Goal: Information Seeking & Learning: Find specific fact

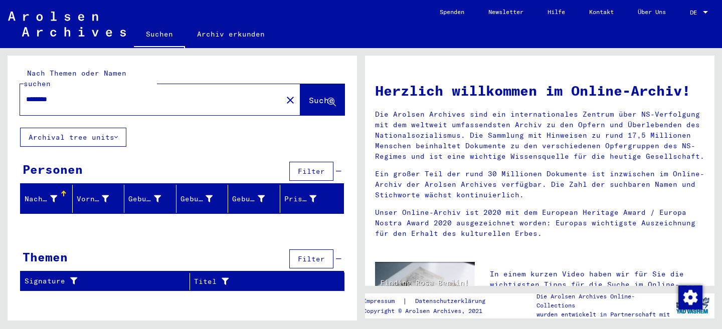
click at [702, 9] on div at bounding box center [705, 12] width 9 height 7
click at [691, 21] on span "English" at bounding box center [680, 18] width 25 height 8
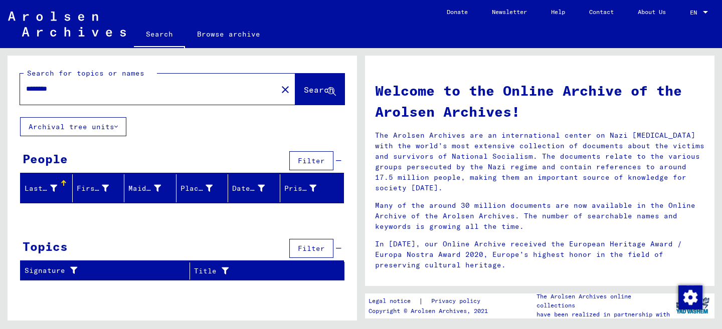
click at [62, 88] on input "********" at bounding box center [145, 89] width 239 height 11
paste input "text"
click at [41, 88] on input "********" at bounding box center [145, 89] width 239 height 11
click at [40, 88] on input "********" at bounding box center [145, 89] width 239 height 11
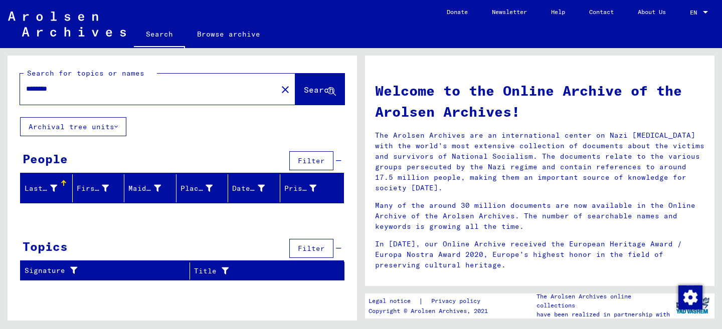
click at [143, 92] on input "********" at bounding box center [145, 89] width 239 height 11
type input "******"
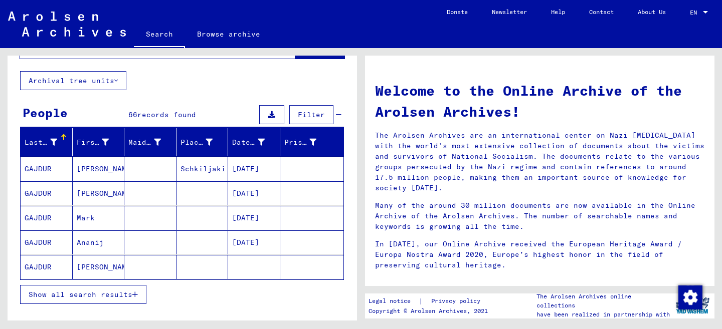
scroll to position [48, 0]
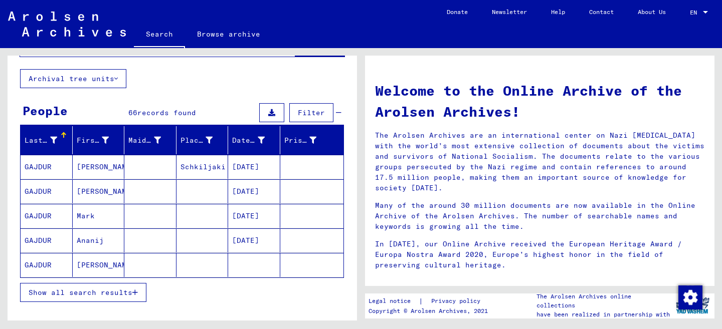
click at [109, 289] on span "Show all search results" at bounding box center [81, 292] width 104 height 9
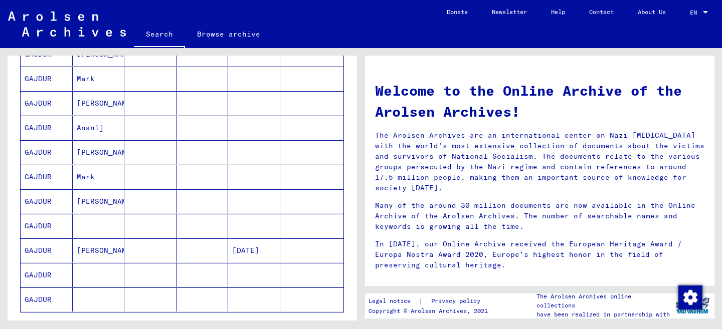
scroll to position [508, 0]
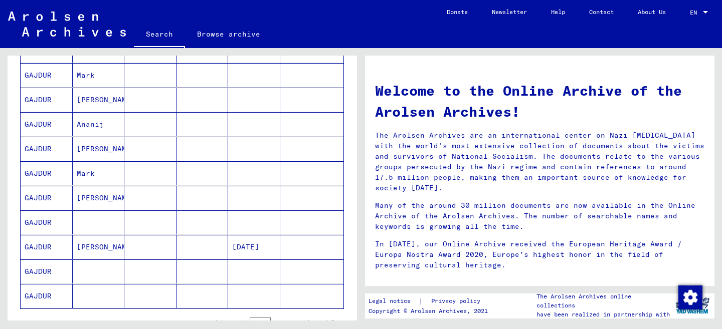
click at [89, 198] on mat-cell "[PERSON_NAME]" at bounding box center [99, 198] width 52 height 24
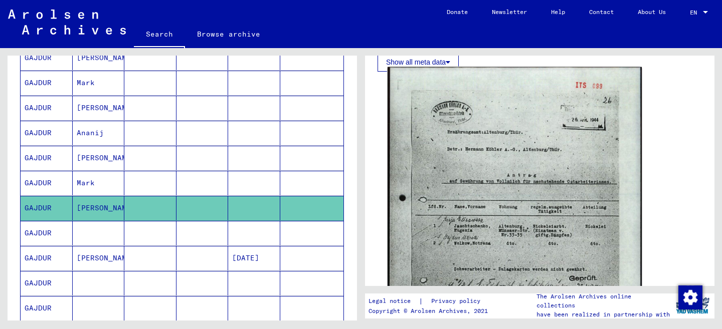
click at [588, 181] on img at bounding box center [514, 246] width 254 height 358
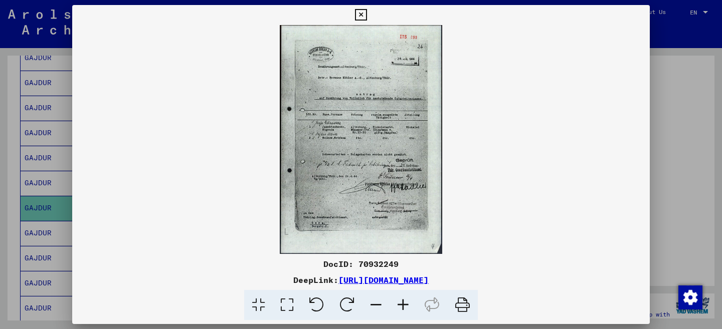
click at [686, 165] on div at bounding box center [361, 164] width 722 height 329
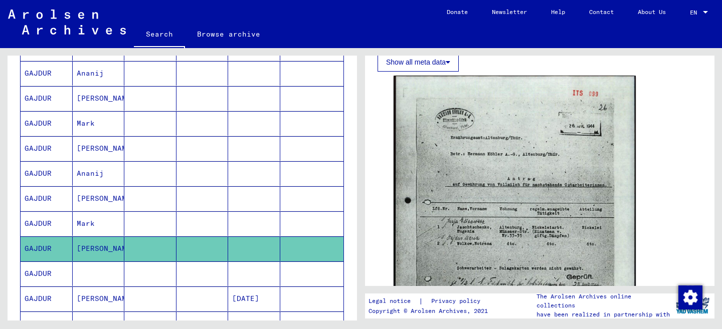
scroll to position [459, 0]
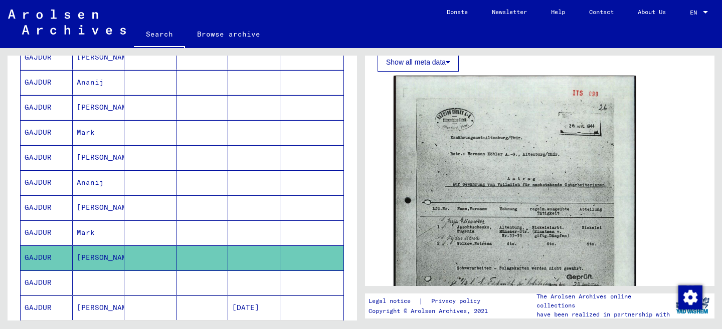
click at [105, 155] on mat-cell "[PERSON_NAME]" at bounding box center [99, 157] width 52 height 25
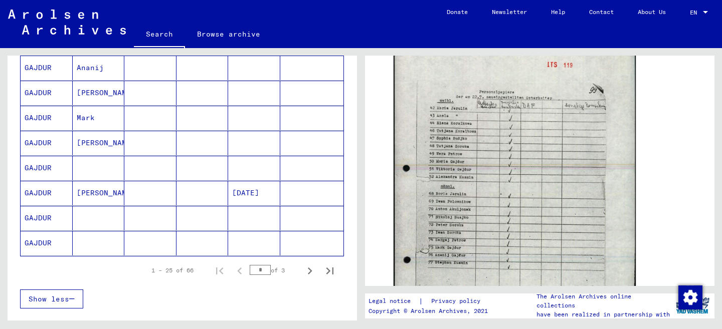
scroll to position [606, 0]
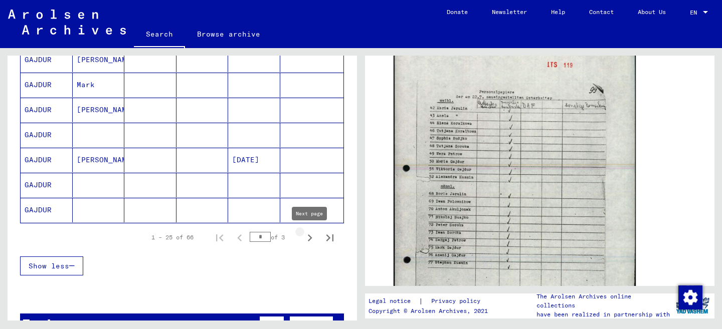
click at [312, 238] on icon "Next page" at bounding box center [310, 238] width 14 height 14
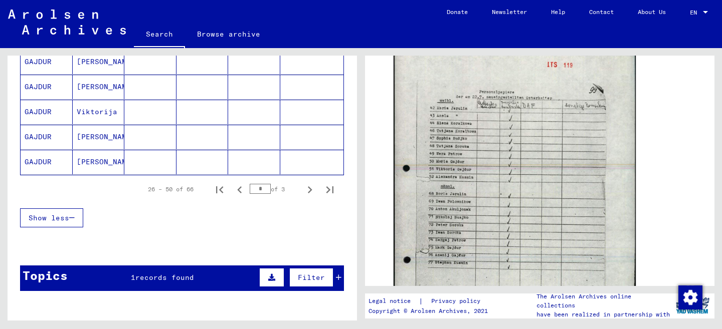
scroll to position [618, 0]
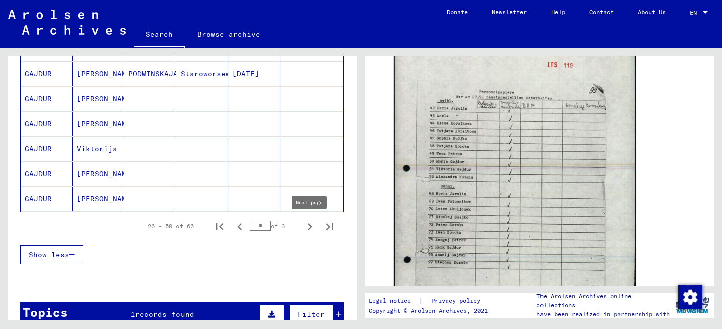
click at [312, 230] on icon "Next page" at bounding box center [310, 227] width 14 height 14
type input "*"
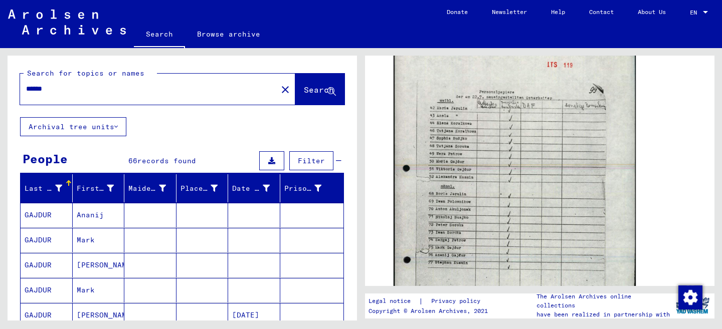
scroll to position [0, 0]
click at [40, 90] on input "******" at bounding box center [148, 89] width 245 height 11
paste input "**"
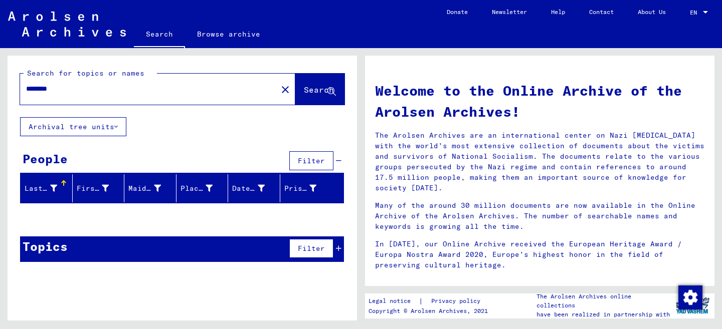
click at [41, 87] on input "********" at bounding box center [145, 89] width 239 height 11
click at [76, 87] on input "********" at bounding box center [145, 89] width 239 height 11
click at [99, 89] on input "********" at bounding box center [145, 89] width 239 height 11
click at [51, 90] on input "*******" at bounding box center [145, 89] width 239 height 11
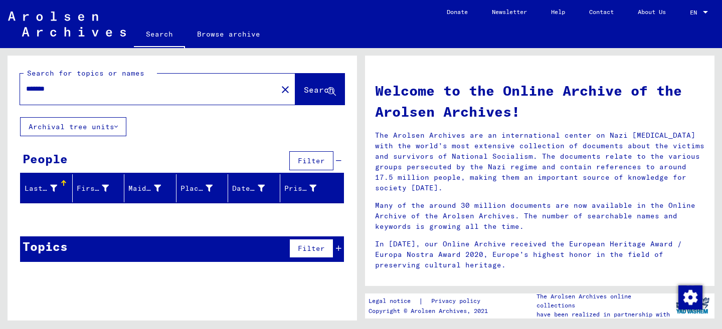
click at [51, 90] on input "*******" at bounding box center [145, 89] width 239 height 11
type input "******"
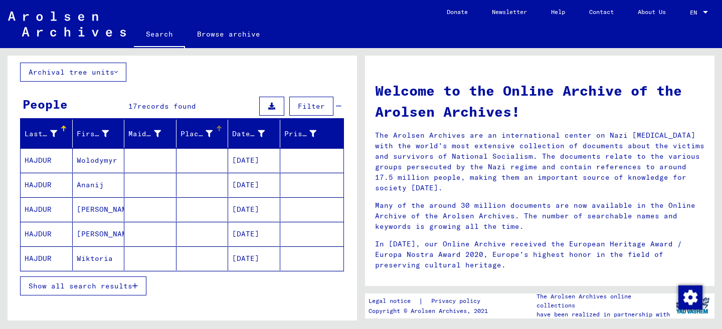
scroll to position [56, 0]
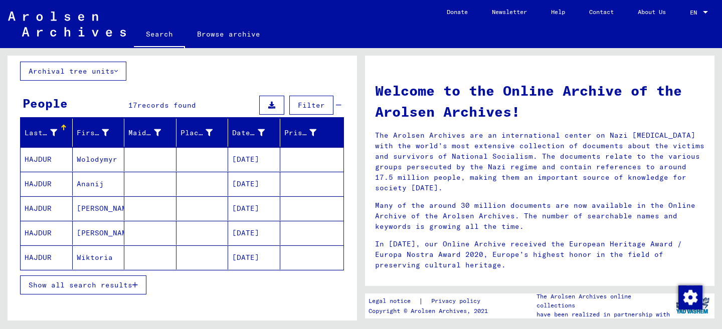
click at [127, 283] on span "Show all search results" at bounding box center [81, 285] width 104 height 9
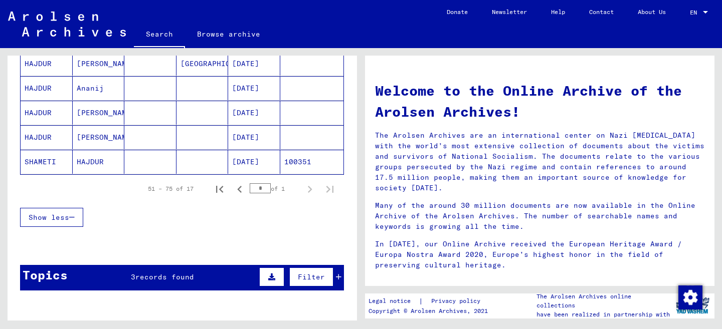
scroll to position [421, 0]
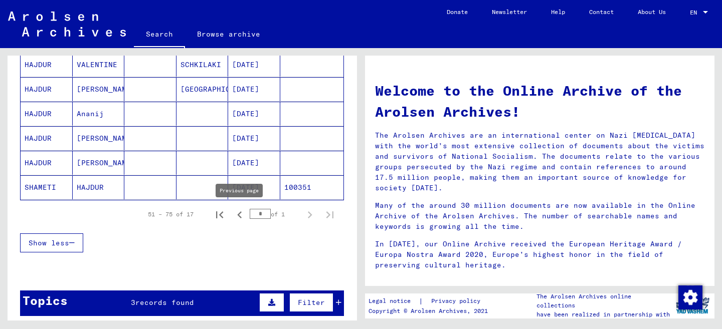
click at [241, 215] on icon "Previous page" at bounding box center [240, 215] width 14 height 14
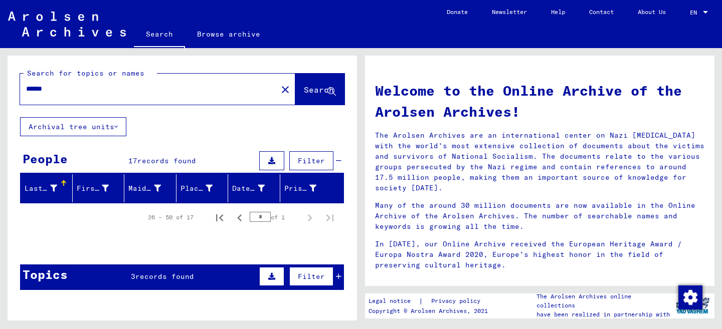
scroll to position [0, 0]
click at [241, 219] on icon "Previous page" at bounding box center [240, 218] width 14 height 14
type input "*"
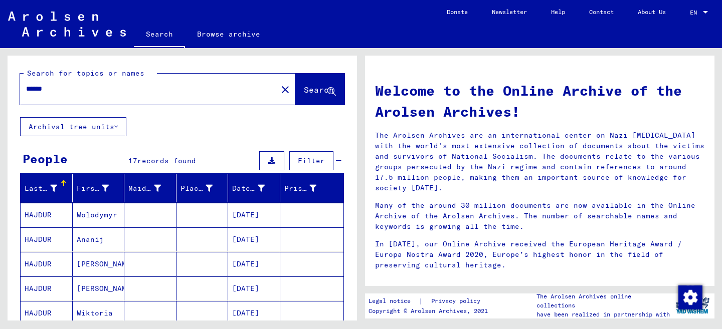
click at [63, 88] on input "******" at bounding box center [145, 89] width 239 height 11
type input "******"
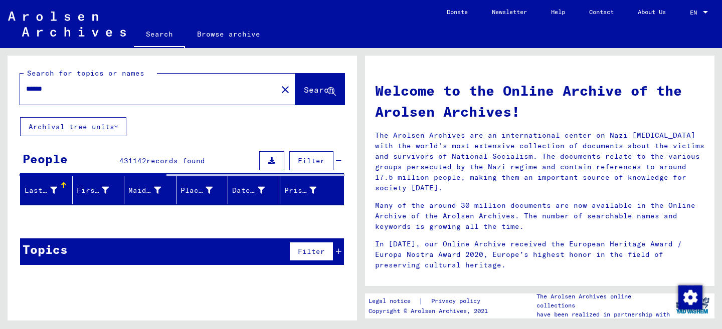
click at [310, 155] on button "Filter" at bounding box center [311, 160] width 44 height 19
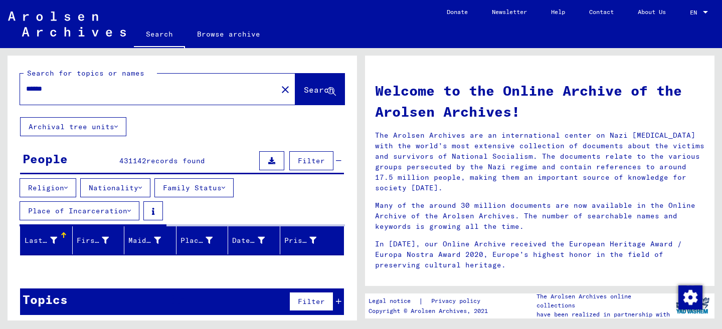
click at [52, 184] on button "Religion" at bounding box center [48, 187] width 57 height 19
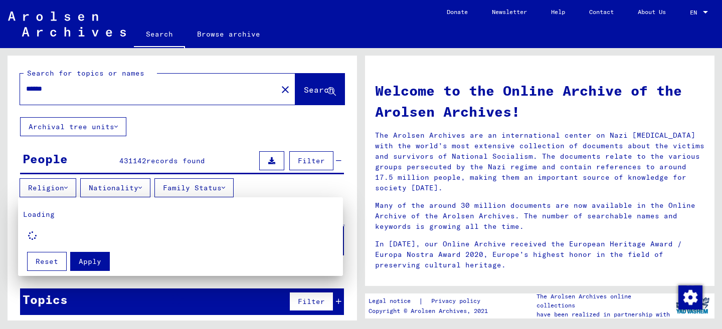
click at [162, 140] on div at bounding box center [361, 164] width 722 height 329
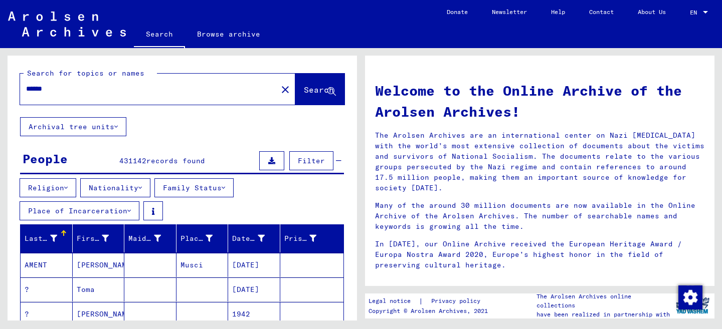
click at [59, 185] on button "Religion" at bounding box center [48, 187] width 57 height 19
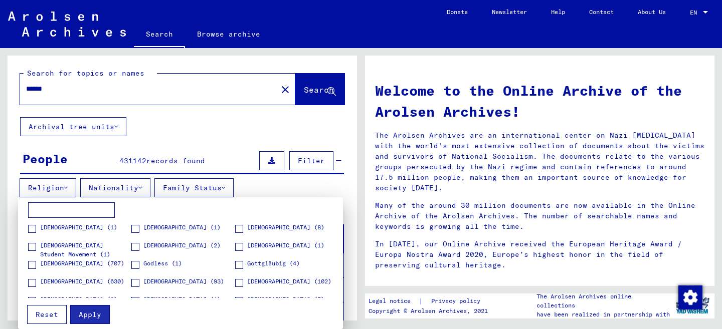
click at [30, 264] on span at bounding box center [32, 265] width 8 height 8
click at [87, 315] on span "Apply" at bounding box center [90, 314] width 23 height 9
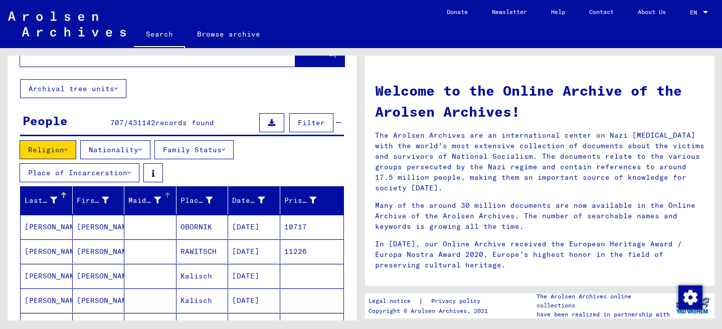
scroll to position [41, 0]
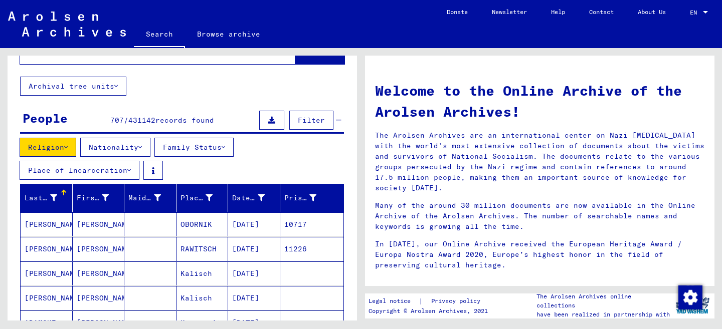
click at [103, 170] on button "Place of Incarceration" at bounding box center [80, 170] width 120 height 19
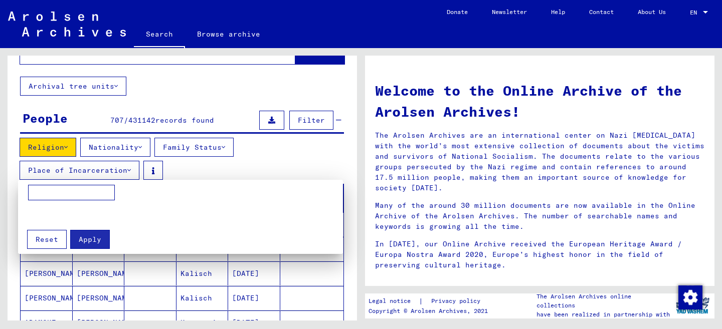
click at [91, 192] on input at bounding box center [71, 193] width 87 height 16
click at [53, 195] on input "******" at bounding box center [71, 193] width 87 height 16
type input "****"
click at [84, 238] on span "Apply" at bounding box center [90, 239] width 23 height 9
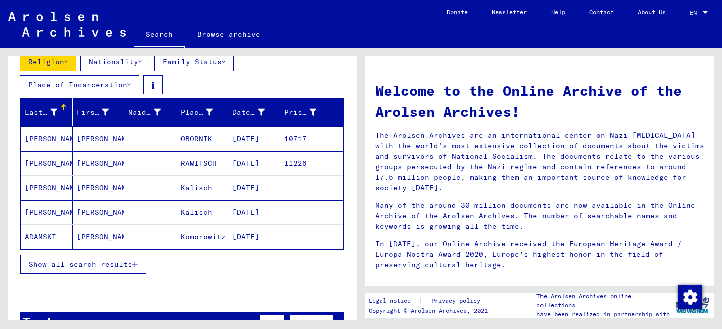
scroll to position [129, 0]
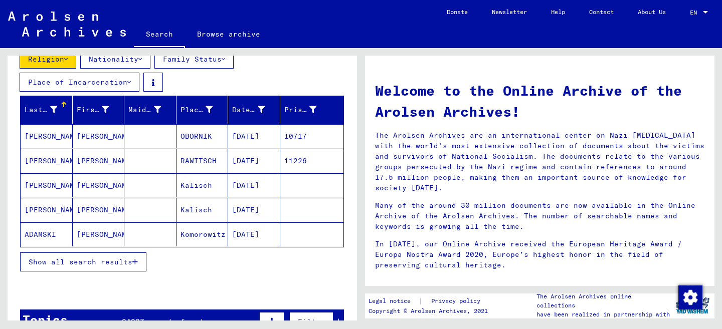
click at [130, 264] on span "Show all search results" at bounding box center [81, 262] width 104 height 9
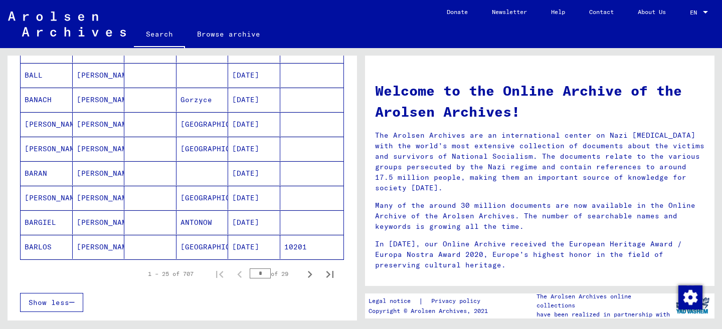
scroll to position [612, 0]
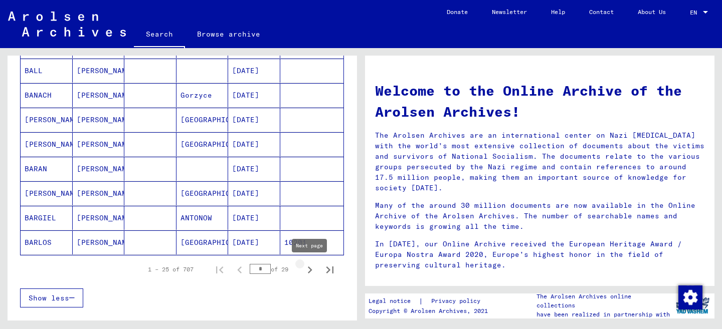
click at [311, 271] on icon "Next page" at bounding box center [310, 270] width 5 height 7
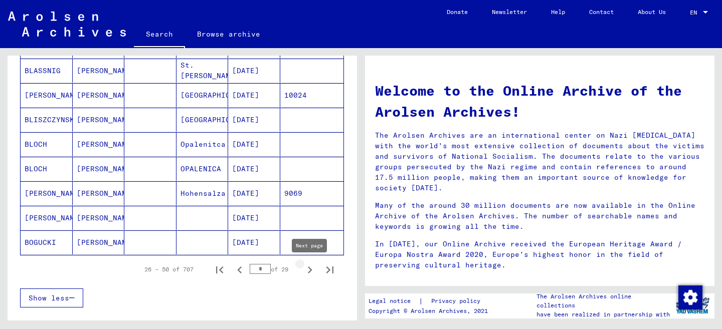
click at [313, 269] on icon "Next page" at bounding box center [310, 270] width 14 height 14
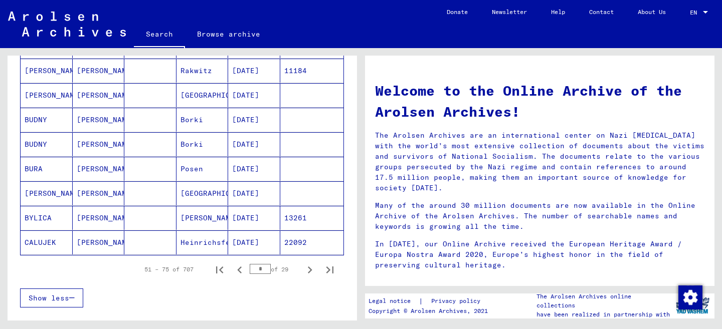
click at [313, 269] on icon "Next page" at bounding box center [310, 270] width 14 height 14
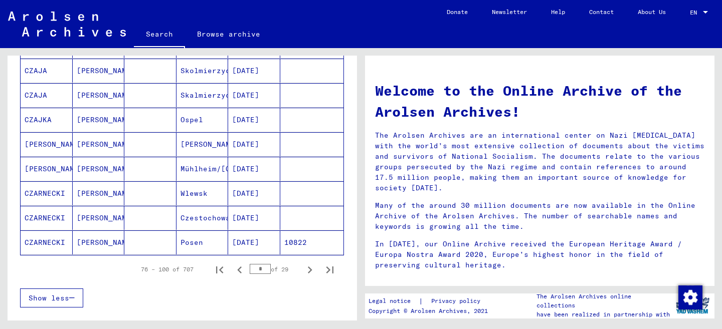
click at [313, 269] on icon "Next page" at bounding box center [310, 270] width 14 height 14
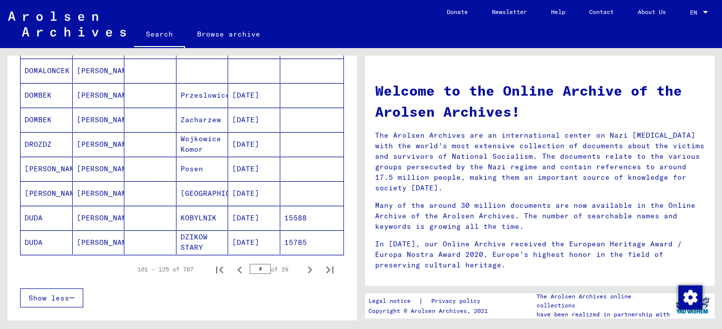
click at [313, 269] on icon "Next page" at bounding box center [310, 270] width 14 height 14
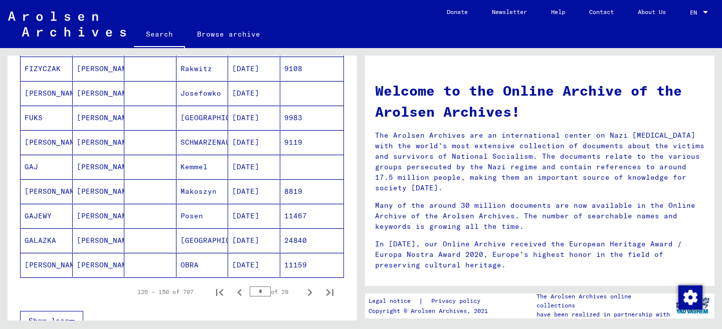
scroll to position [592, 0]
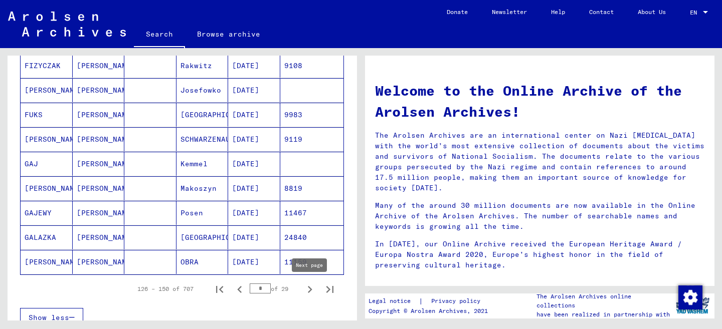
click at [309, 291] on icon "Next page" at bounding box center [310, 290] width 14 height 14
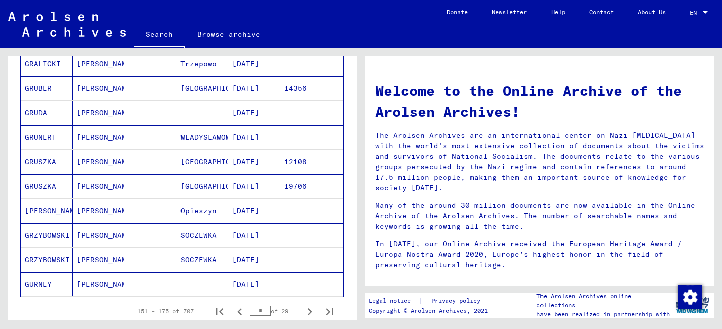
scroll to position [572, 0]
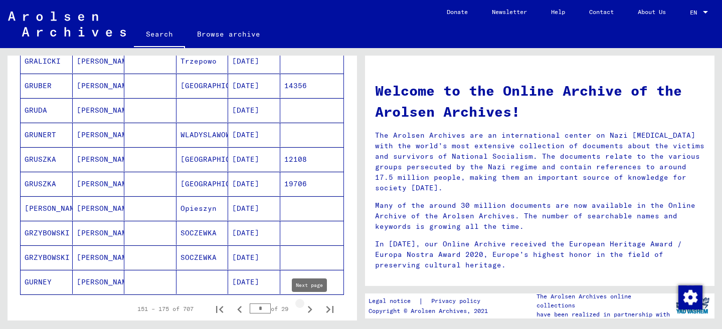
click at [312, 312] on icon "Next page" at bounding box center [310, 310] width 14 height 14
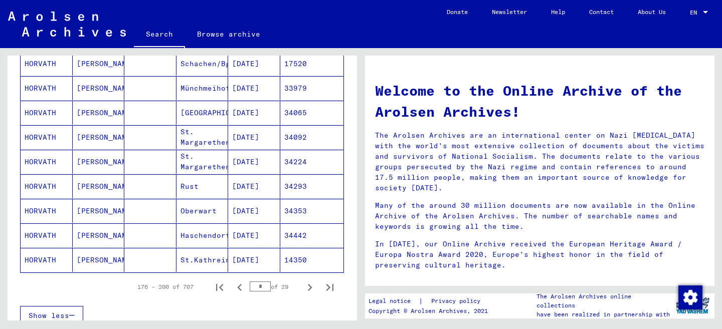
scroll to position [596, 0]
click at [312, 288] on icon "Next page" at bounding box center [310, 286] width 14 height 14
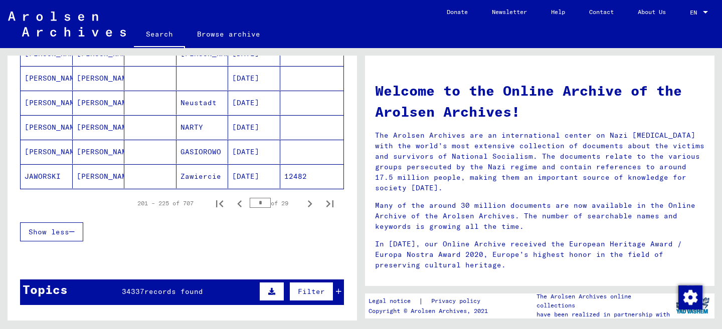
scroll to position [688, 0]
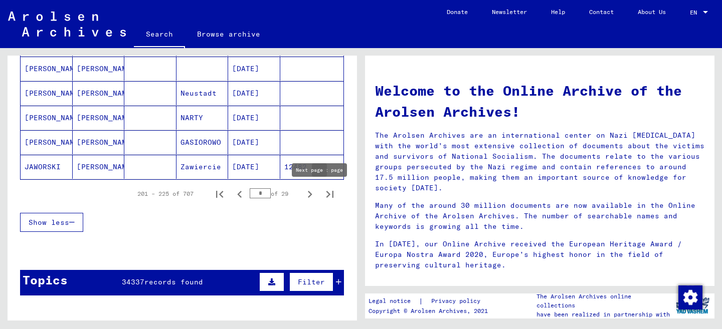
click at [312, 191] on icon "Next page" at bounding box center [310, 194] width 14 height 14
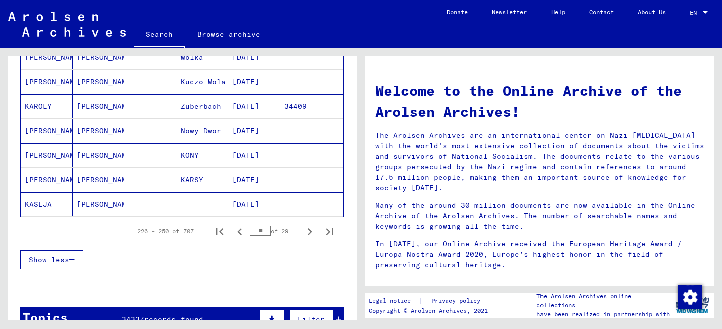
scroll to position [653, 0]
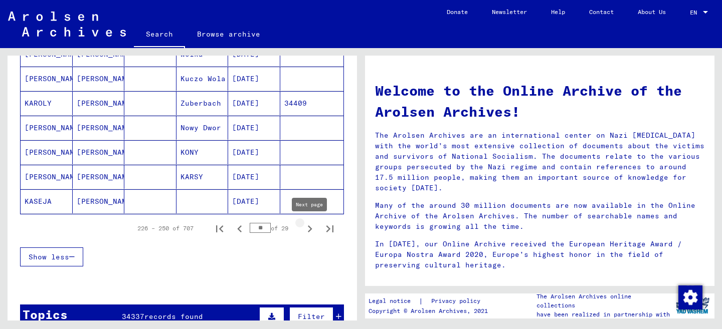
click at [308, 231] on icon "Next page" at bounding box center [310, 229] width 14 height 14
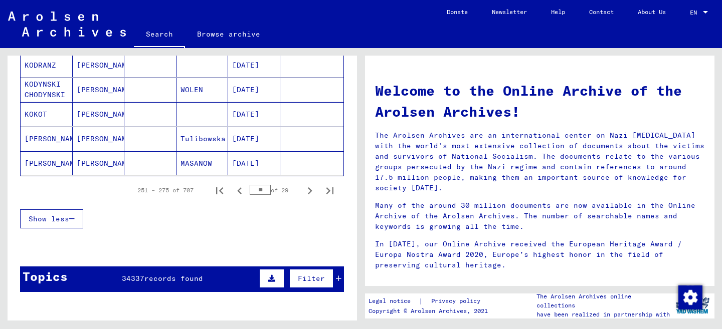
scroll to position [695, 0]
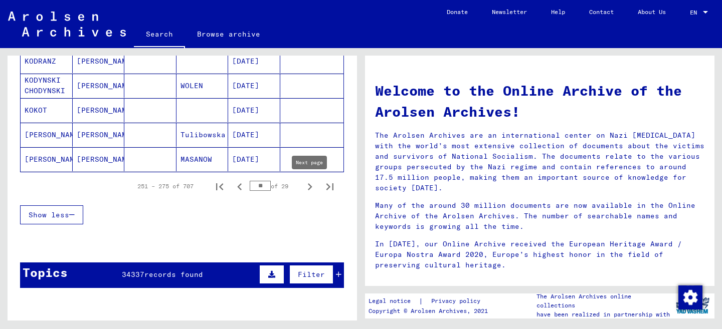
click at [311, 189] on icon "Next page" at bounding box center [310, 187] width 14 height 14
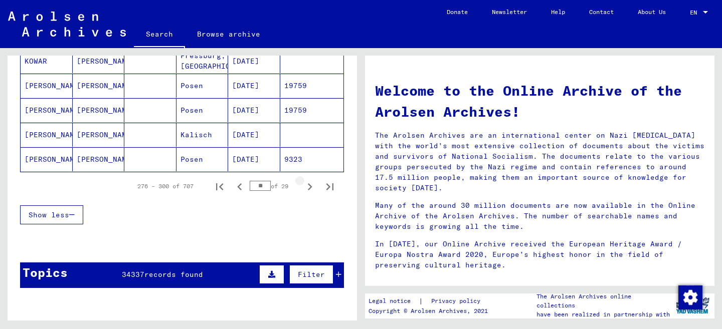
click at [311, 189] on icon "Next page" at bounding box center [310, 187] width 14 height 14
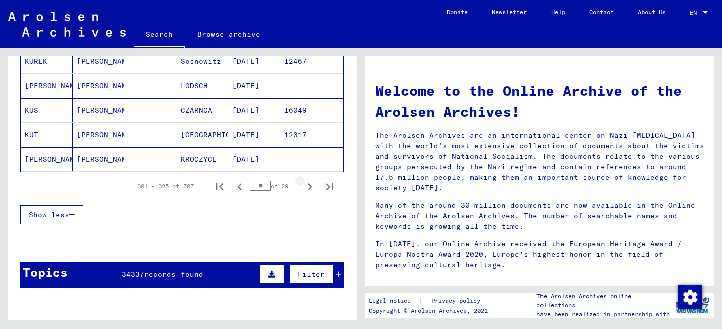
click at [311, 189] on icon "Next page" at bounding box center [310, 187] width 14 height 14
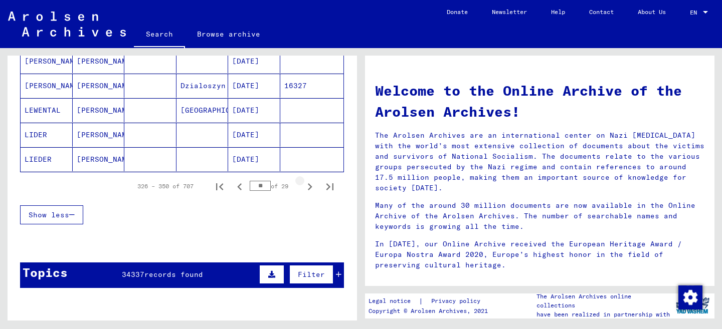
click at [311, 189] on icon "Next page" at bounding box center [310, 187] width 14 height 14
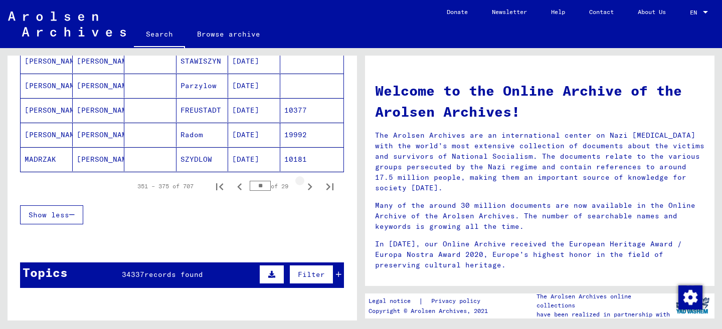
click at [311, 189] on icon "Next page" at bounding box center [310, 187] width 14 height 14
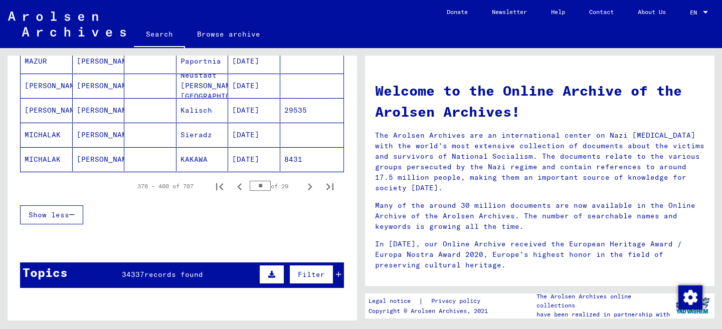
click at [311, 189] on icon "Next page" at bounding box center [310, 187] width 14 height 14
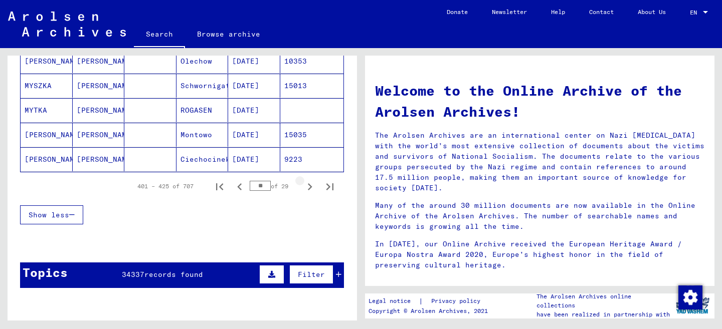
click at [311, 189] on icon "Next page" at bounding box center [310, 187] width 14 height 14
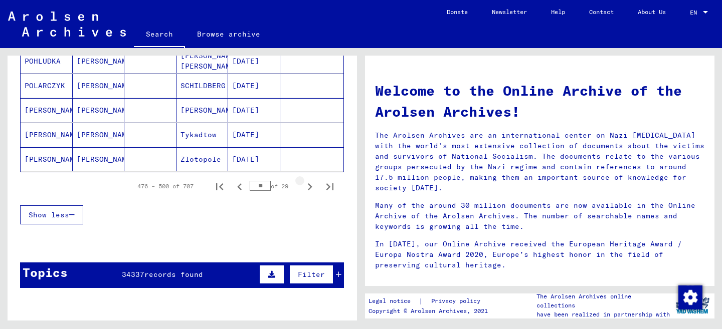
click at [311, 189] on icon "Next page" at bounding box center [310, 187] width 14 height 14
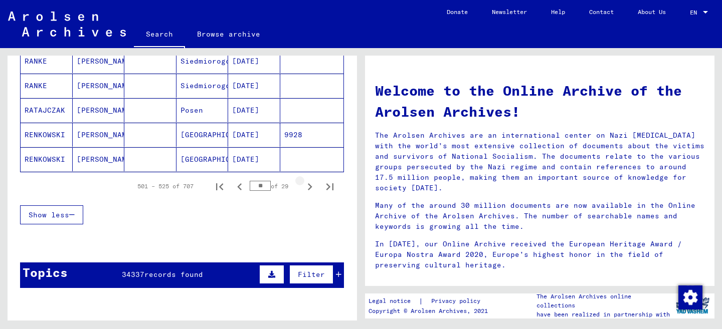
click at [311, 189] on icon "Next page" at bounding box center [310, 187] width 14 height 14
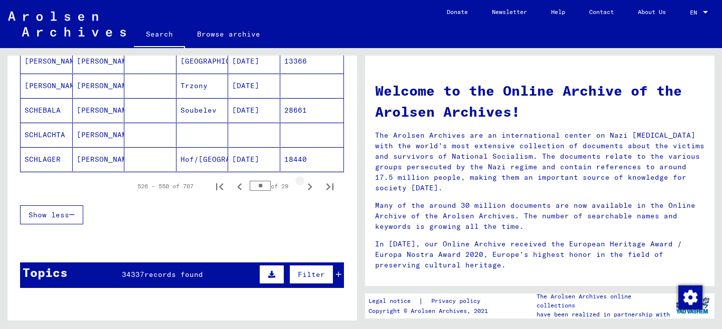
click at [311, 189] on icon "Next page" at bounding box center [310, 187] width 14 height 14
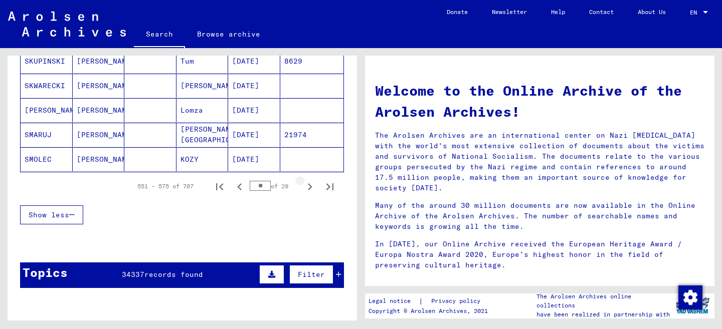
click at [311, 189] on icon "Next page" at bounding box center [310, 187] width 14 height 14
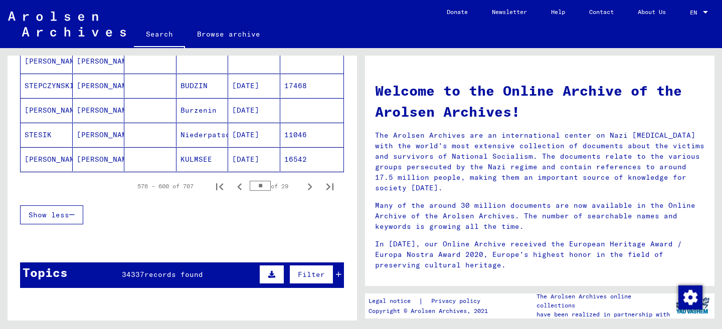
click at [311, 189] on icon "Next page" at bounding box center [310, 187] width 14 height 14
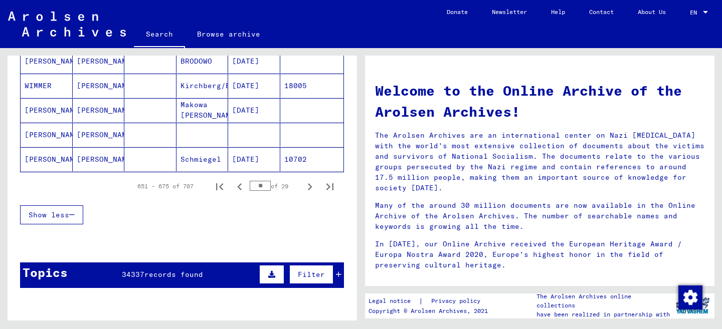
click at [311, 189] on icon "Next page" at bounding box center [310, 187] width 14 height 14
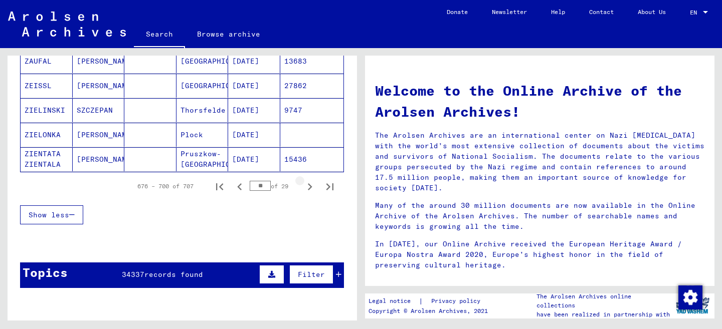
click at [311, 189] on icon "Next page" at bounding box center [310, 187] width 14 height 14
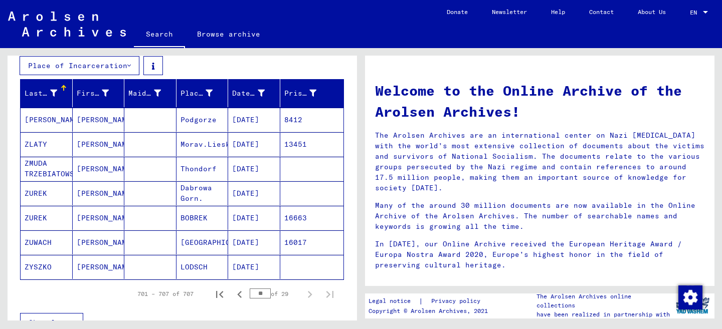
scroll to position [213, 0]
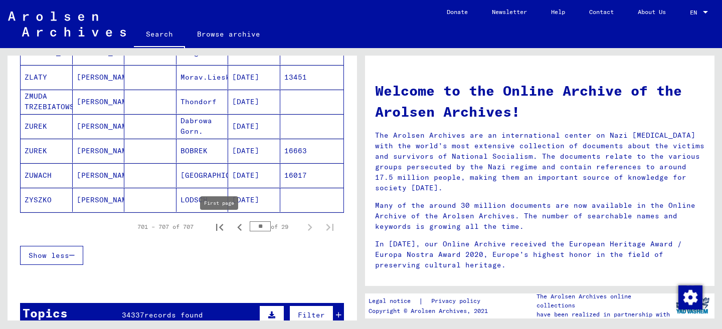
click at [221, 226] on icon "First page" at bounding box center [220, 228] width 14 height 14
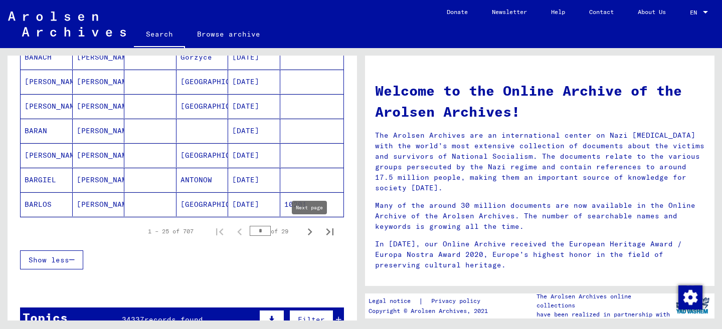
scroll to position [638, 0]
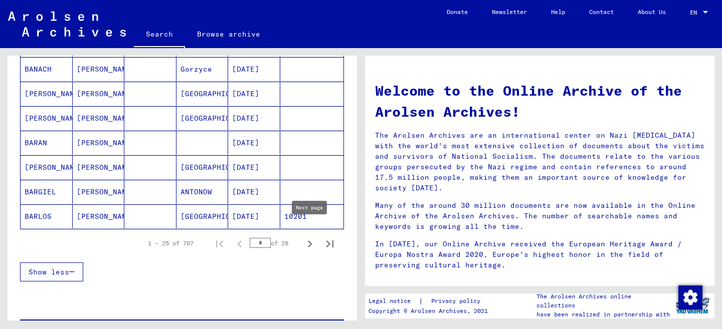
click at [306, 243] on icon "Next page" at bounding box center [310, 244] width 14 height 14
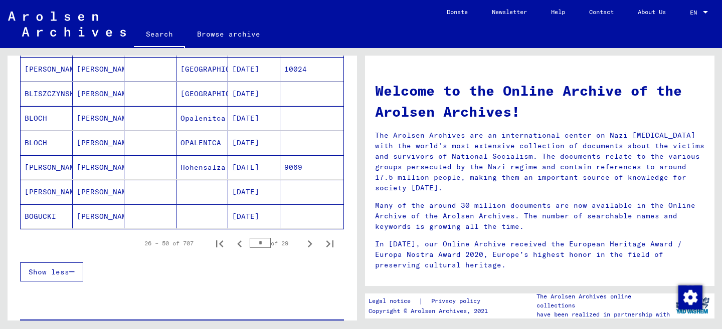
click at [306, 244] on icon "Next page" at bounding box center [310, 244] width 14 height 14
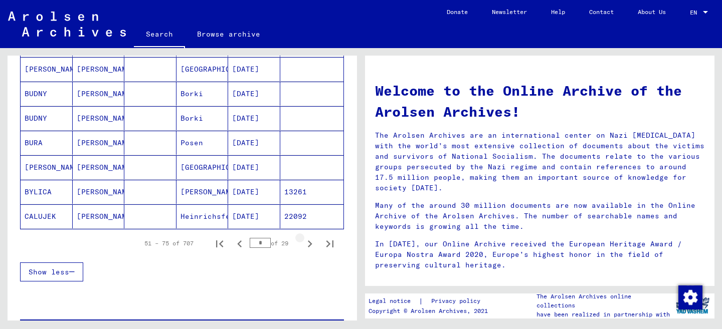
click at [306, 244] on icon "Next page" at bounding box center [310, 244] width 14 height 14
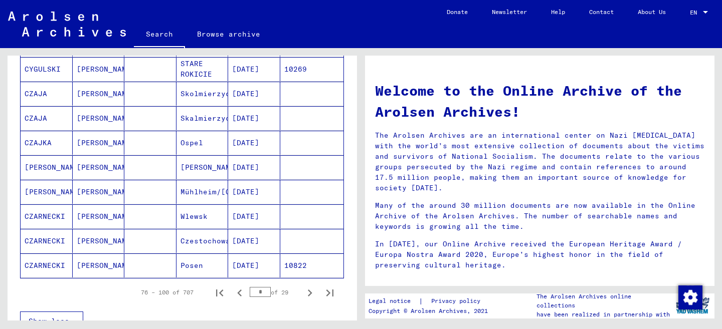
scroll to position [595, 0]
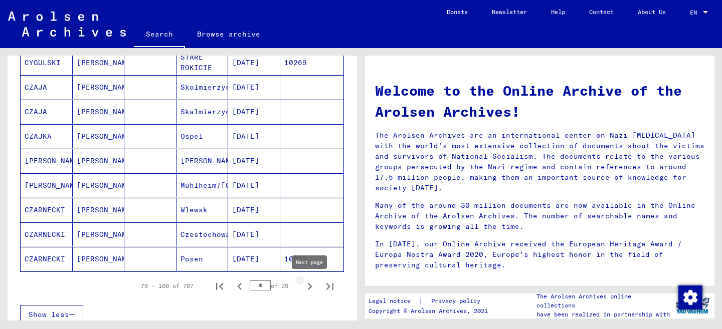
click at [309, 286] on icon "Next page" at bounding box center [310, 287] width 14 height 14
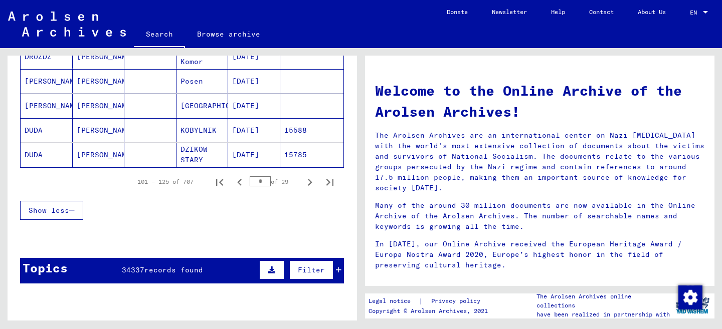
scroll to position [702, 0]
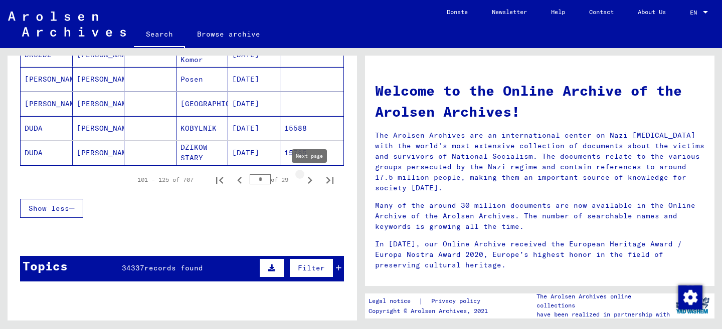
click at [309, 181] on icon "Next page" at bounding box center [310, 180] width 14 height 14
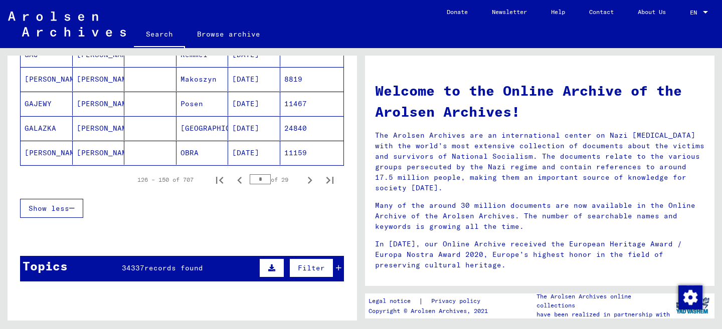
click at [309, 182] on icon "Next page" at bounding box center [310, 180] width 5 height 7
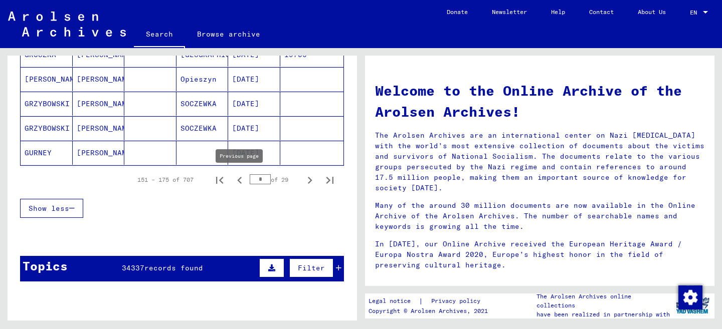
click at [238, 181] on icon "Previous page" at bounding box center [239, 180] width 5 height 7
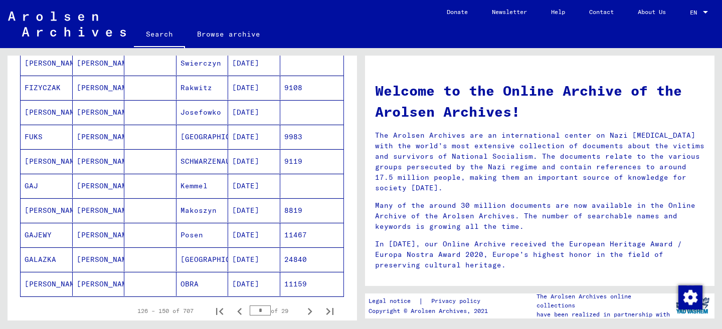
scroll to position [568, 0]
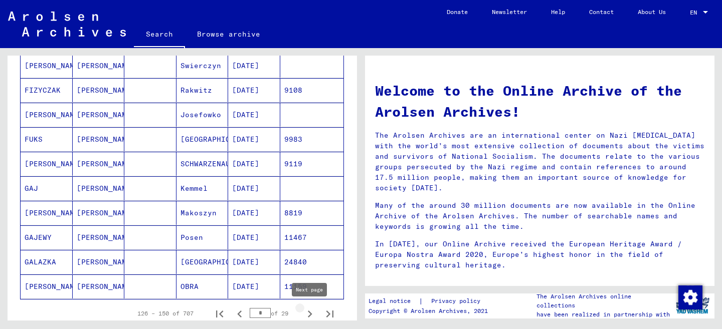
click at [308, 313] on icon "Next page" at bounding box center [310, 314] width 14 height 14
type input "*"
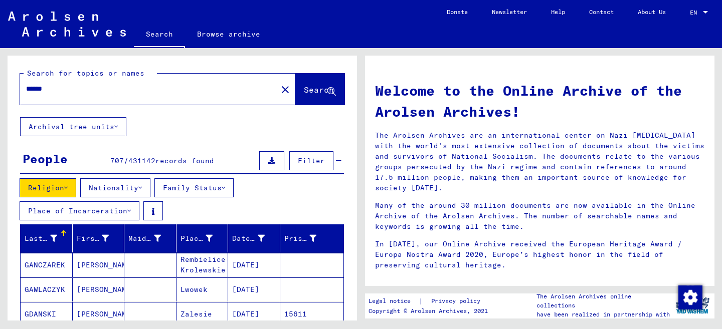
scroll to position [0, 0]
click at [139, 188] on button "Nationality" at bounding box center [115, 187] width 70 height 19
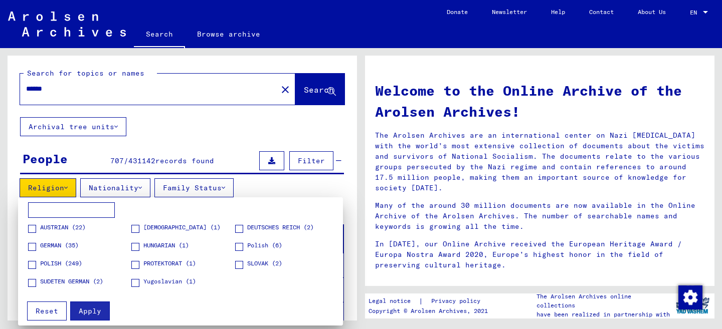
click at [134, 186] on div at bounding box center [361, 164] width 722 height 329
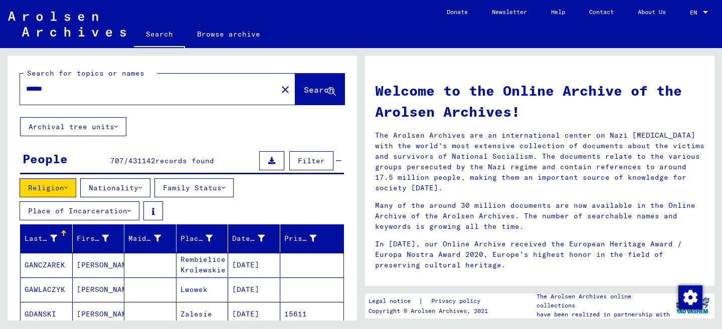
click at [118, 209] on button "Place of Incarceration" at bounding box center [80, 210] width 120 height 19
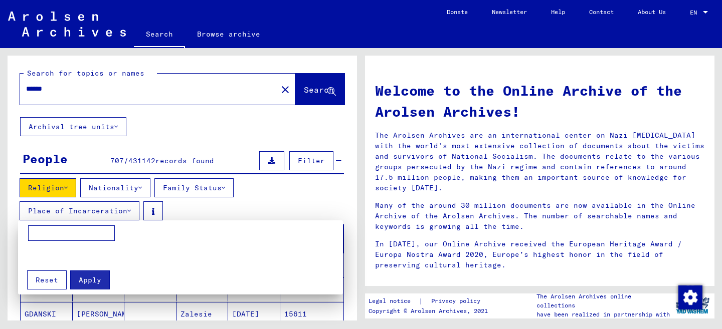
click at [68, 233] on input at bounding box center [71, 234] width 87 height 16
type input "******"
click at [93, 280] on span "Apply" at bounding box center [90, 280] width 23 height 9
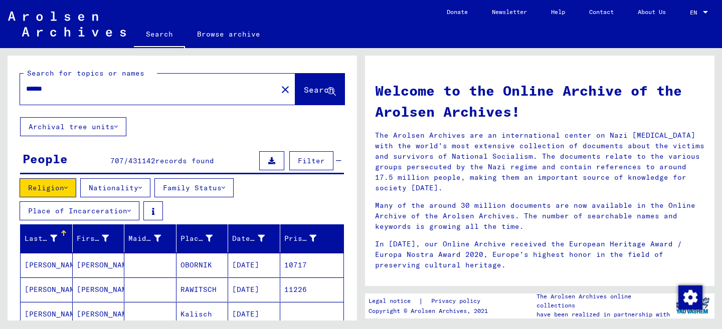
click at [68, 181] on button "Religion" at bounding box center [48, 187] width 57 height 19
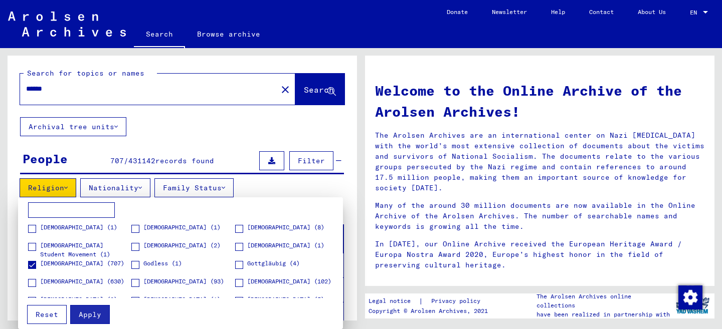
click at [31, 264] on span at bounding box center [32, 265] width 8 height 8
click at [89, 312] on span "Apply" at bounding box center [90, 314] width 23 height 9
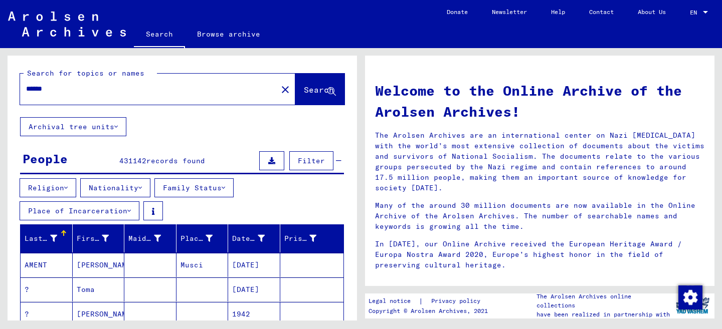
click at [111, 211] on button "Place of Incarceration" at bounding box center [80, 210] width 120 height 19
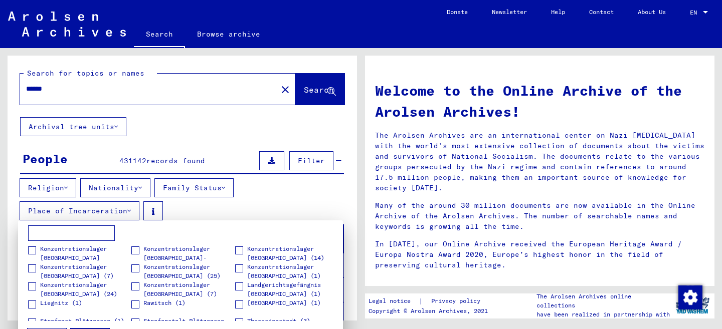
scroll to position [89, 0]
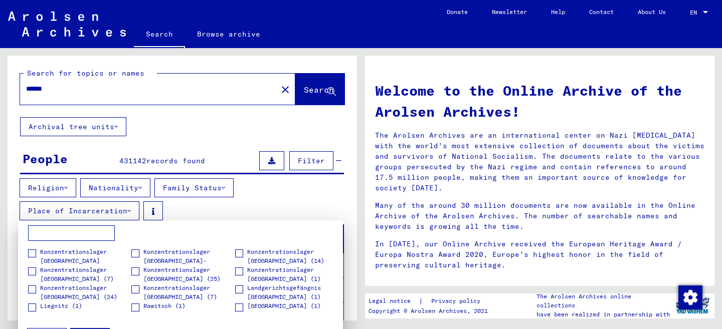
click at [241, 255] on span at bounding box center [239, 254] width 8 height 8
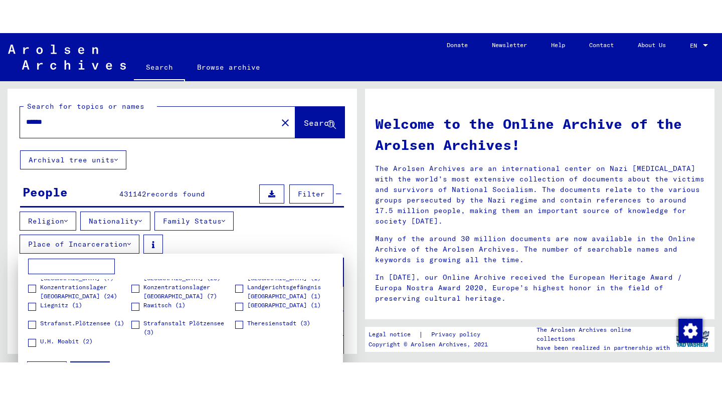
scroll to position [0, 0]
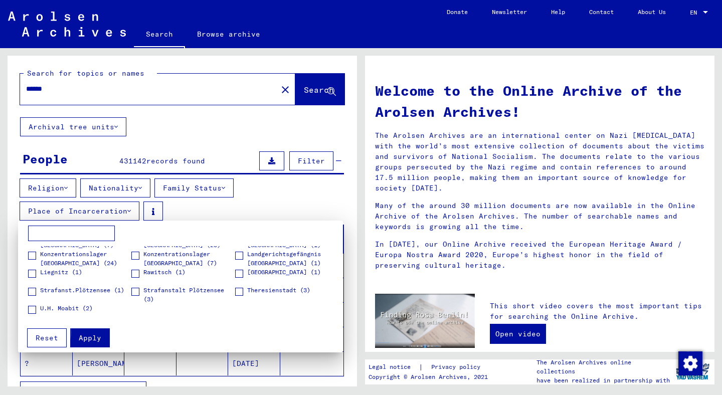
click at [84, 329] on span "Apply" at bounding box center [90, 337] width 23 height 9
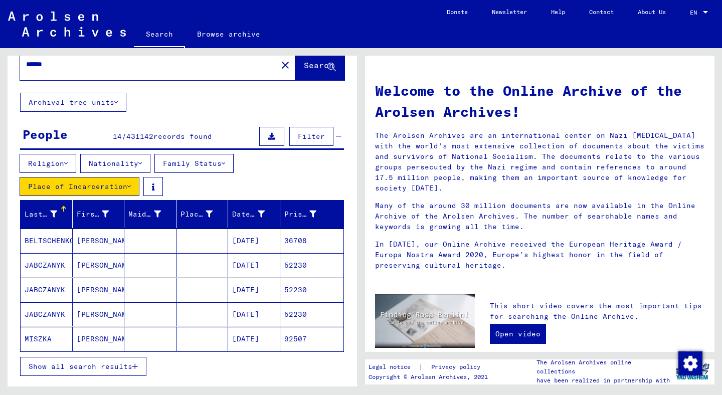
scroll to position [28, 0]
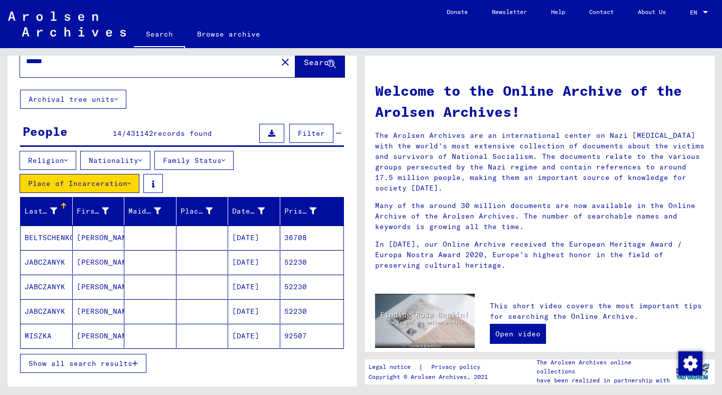
click at [104, 329] on span "Show all search results" at bounding box center [81, 363] width 104 height 9
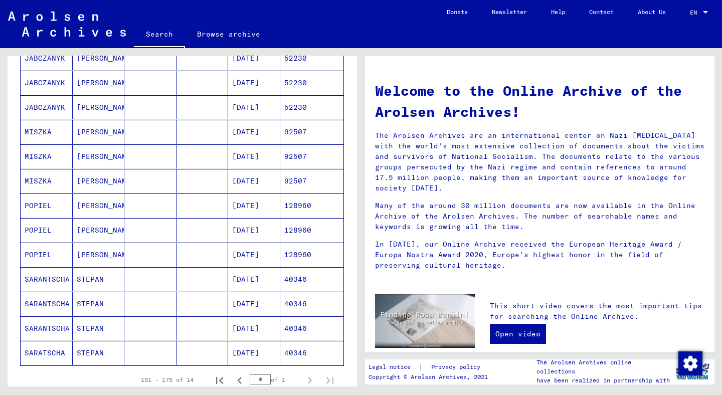
scroll to position [234, 0]
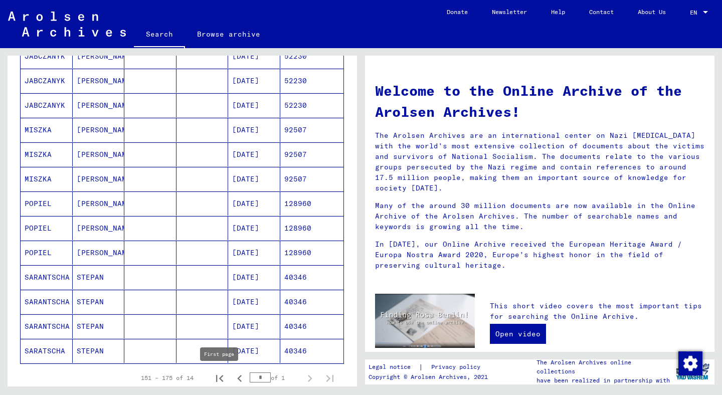
click at [222, 329] on icon "First page" at bounding box center [219, 378] width 7 height 7
type input "*"
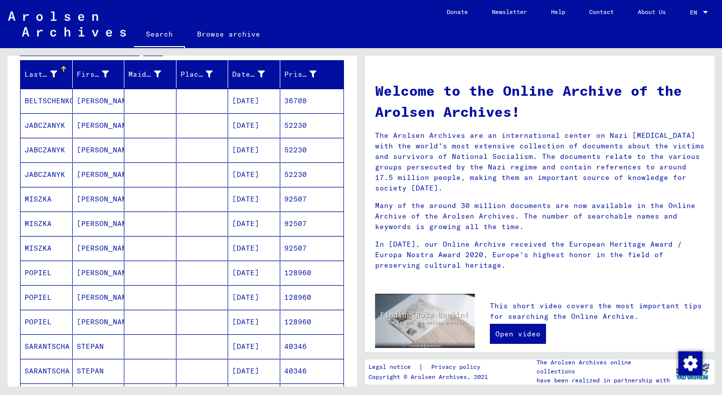
scroll to position [129, 0]
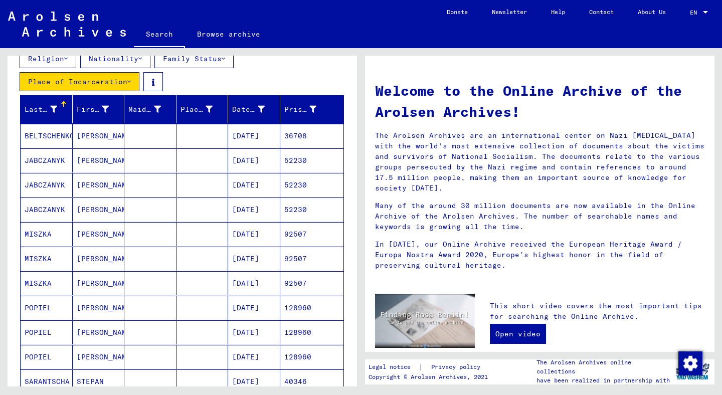
click at [52, 161] on mat-cell "JABCZANYK" at bounding box center [47, 160] width 52 height 24
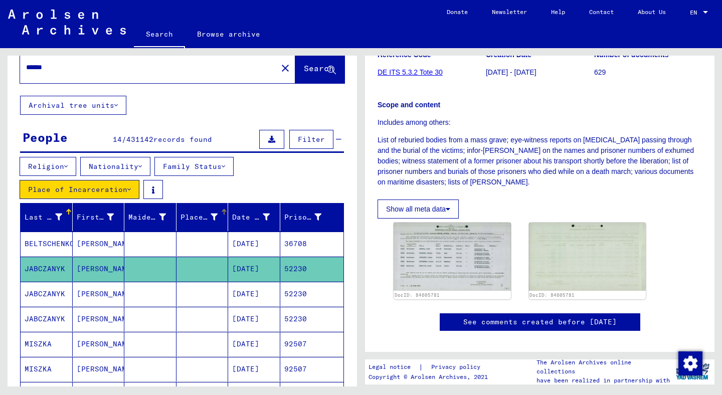
scroll to position [19, 0]
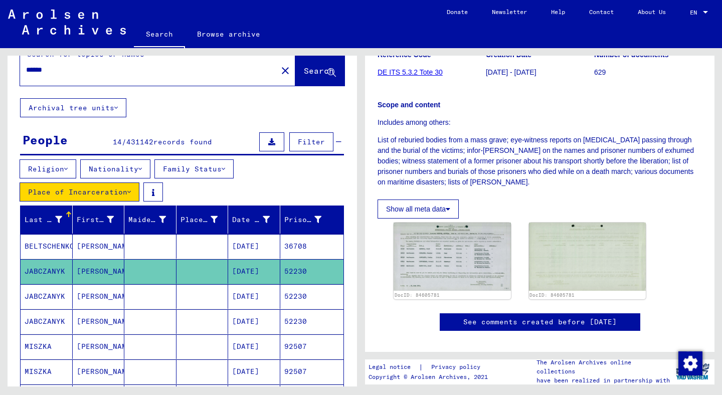
click at [113, 192] on button "Place of Incarceration" at bounding box center [80, 191] width 120 height 19
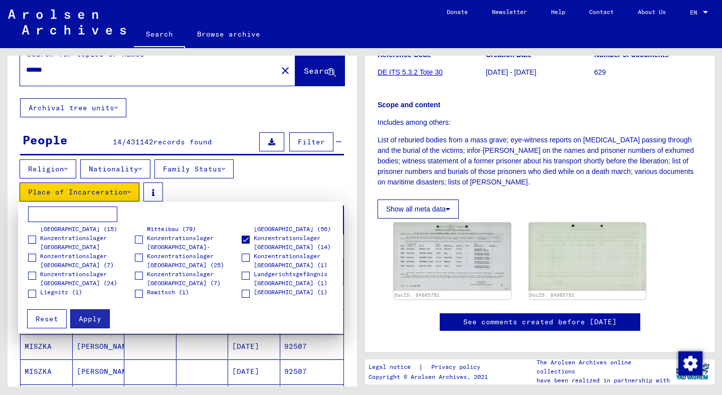
scroll to position [79, 0]
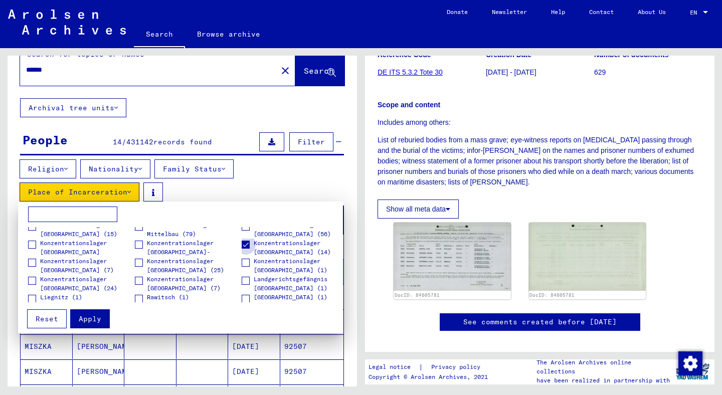
click at [248, 245] on span at bounding box center [246, 245] width 8 height 8
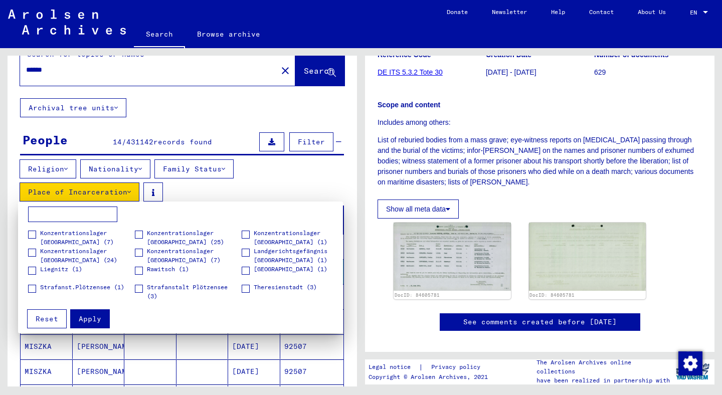
scroll to position [106, 0]
click at [199, 129] on div at bounding box center [361, 197] width 722 height 395
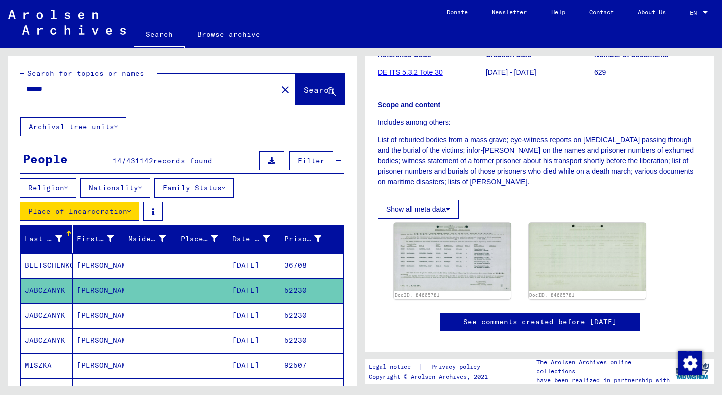
scroll to position [0, 0]
click at [224, 188] on button "Family Status" at bounding box center [193, 187] width 79 height 19
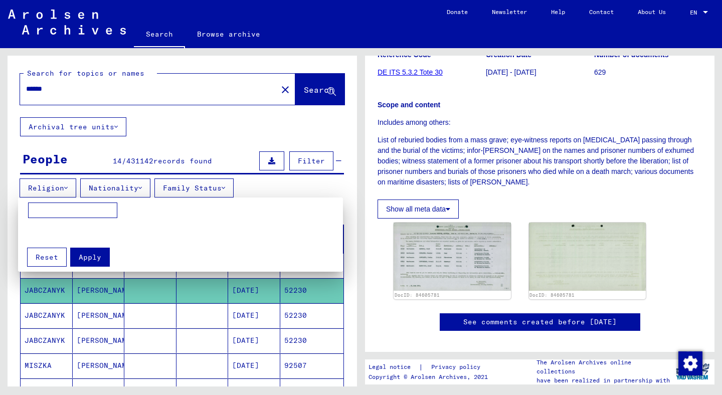
click at [218, 177] on div at bounding box center [361, 197] width 722 height 395
